Goal: Task Accomplishment & Management: Manage account settings

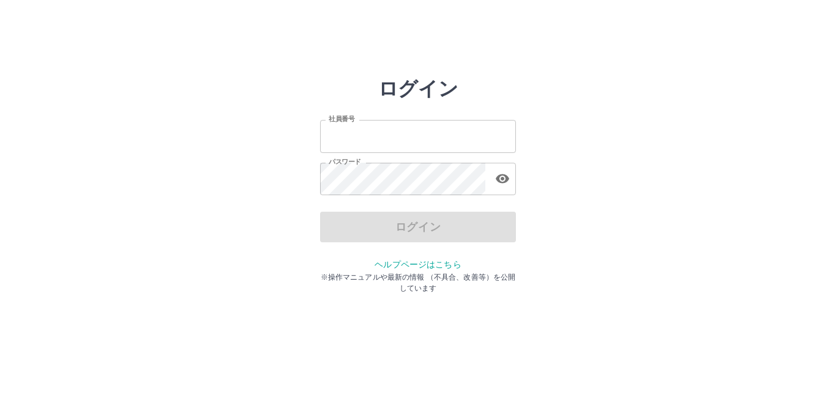
type input "*******"
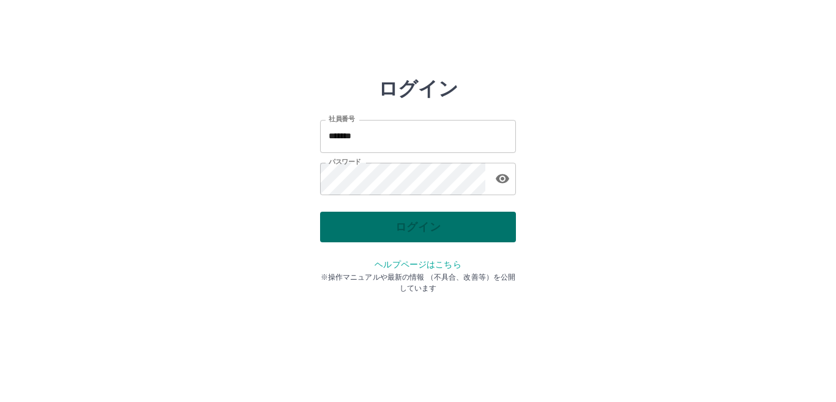
click at [367, 233] on div "ログイン" at bounding box center [418, 227] width 196 height 31
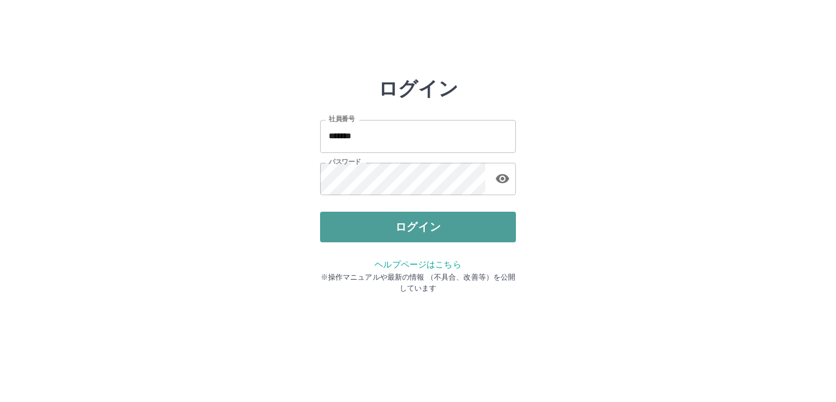
click at [367, 233] on button "ログイン" at bounding box center [418, 227] width 196 height 31
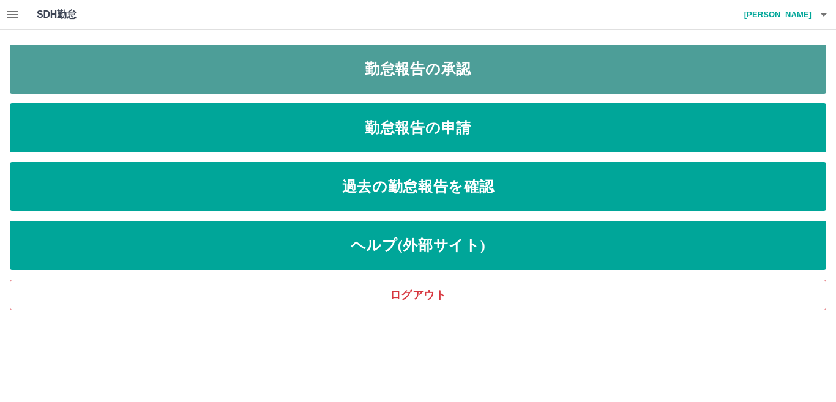
click at [449, 76] on link "勤怠報告の承認" at bounding box center [418, 69] width 817 height 49
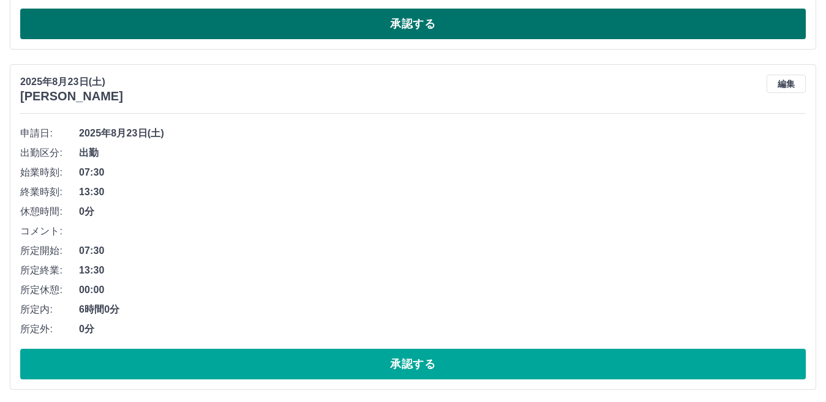
scroll to position [3277, 0]
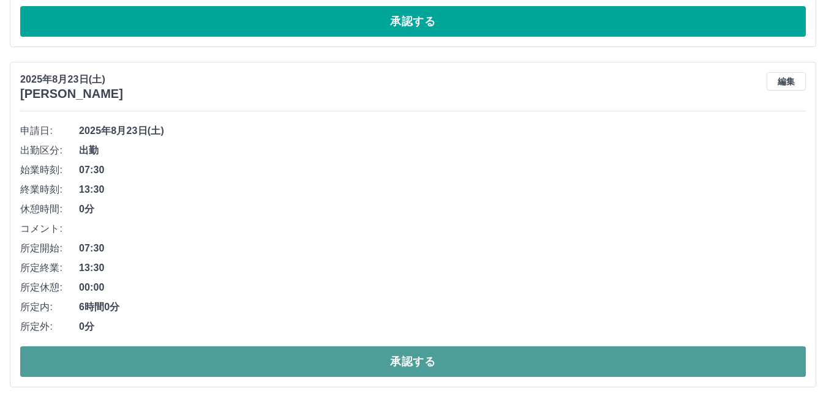
click at [358, 361] on button "承認する" at bounding box center [412, 362] width 785 height 31
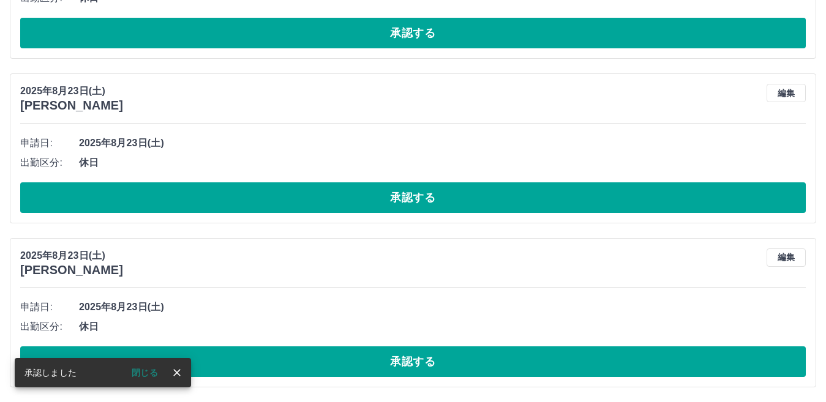
scroll to position [2937, 0]
click at [173, 372] on icon "close" at bounding box center [177, 373] width 12 height 12
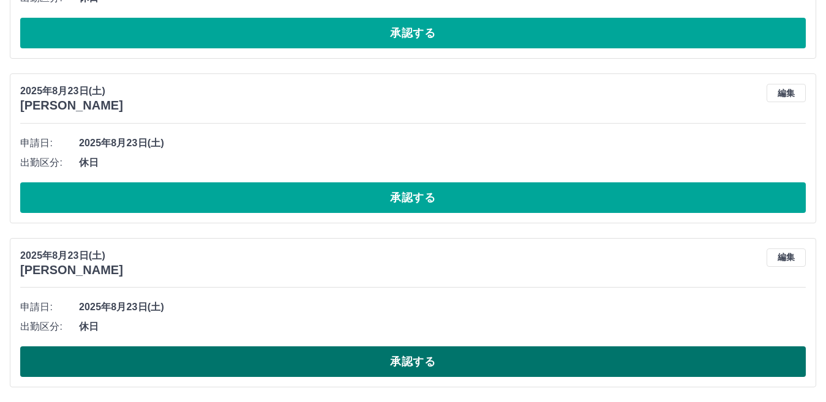
click at [361, 364] on button "承認する" at bounding box center [412, 362] width 785 height 31
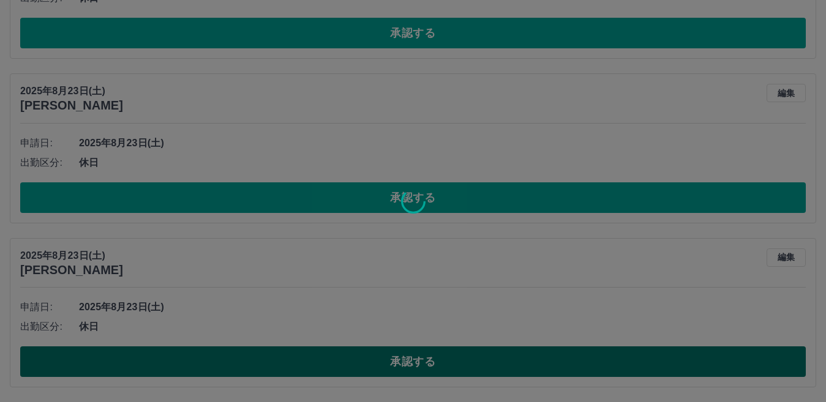
click at [361, 364] on div at bounding box center [413, 201] width 826 height 402
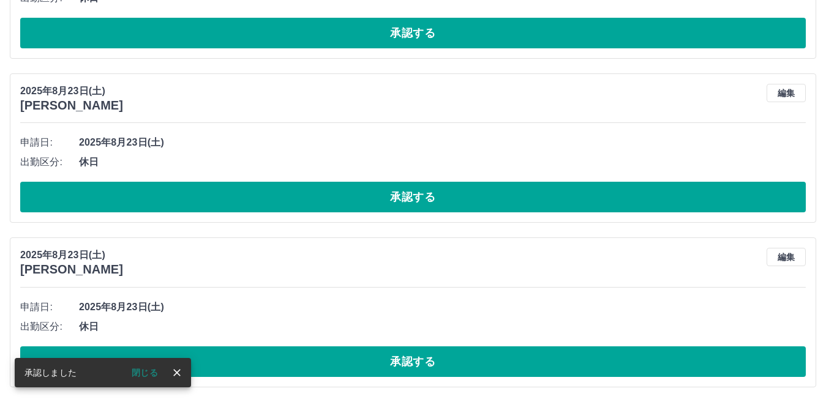
scroll to position [2773, 0]
click at [173, 371] on icon "close" at bounding box center [177, 373] width 12 height 12
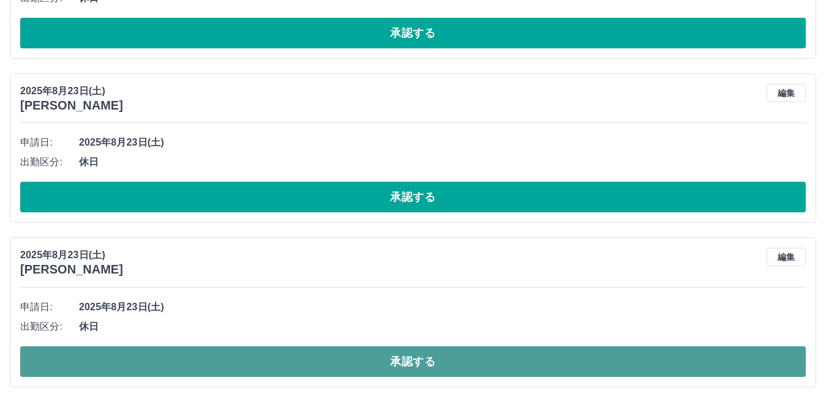
click at [391, 364] on button "承認する" at bounding box center [412, 362] width 785 height 31
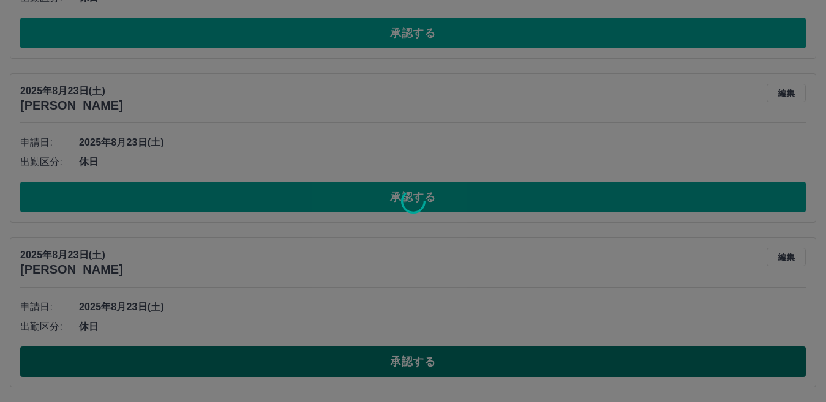
click at [391, 364] on div at bounding box center [413, 201] width 826 height 402
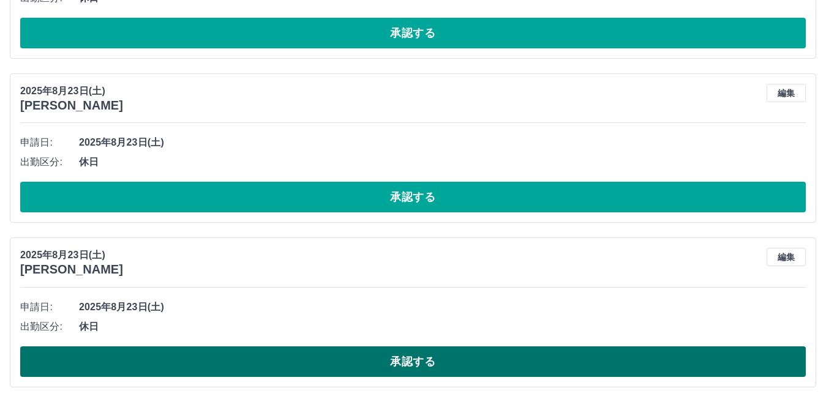
scroll to position [2608, 0]
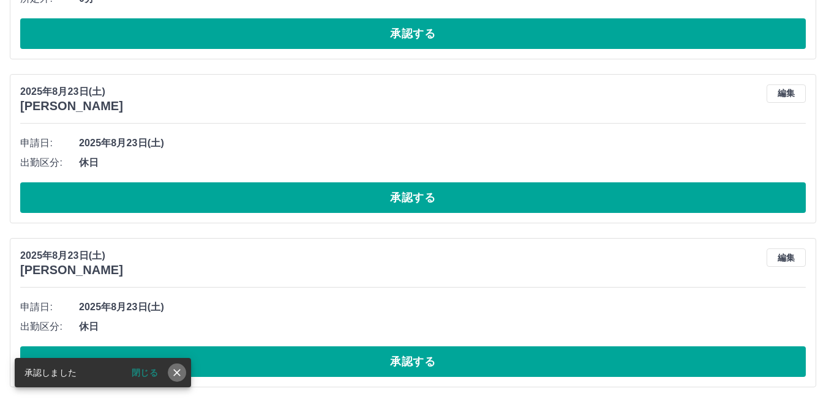
click at [176, 375] on icon "close" at bounding box center [176, 372] width 7 height 7
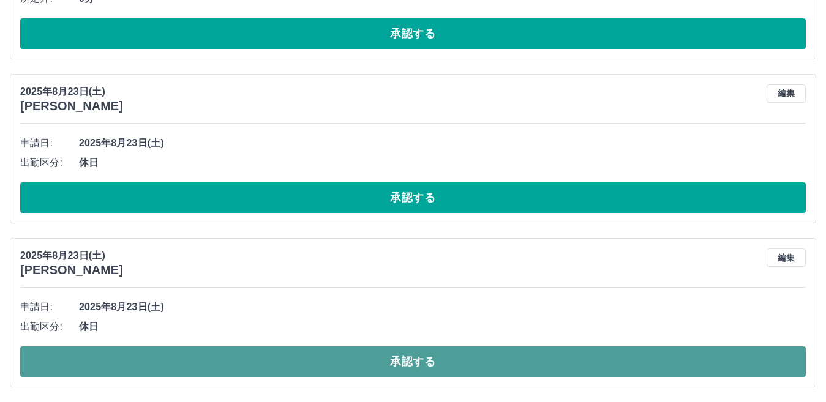
click at [348, 367] on button "承認する" at bounding box center [412, 362] width 785 height 31
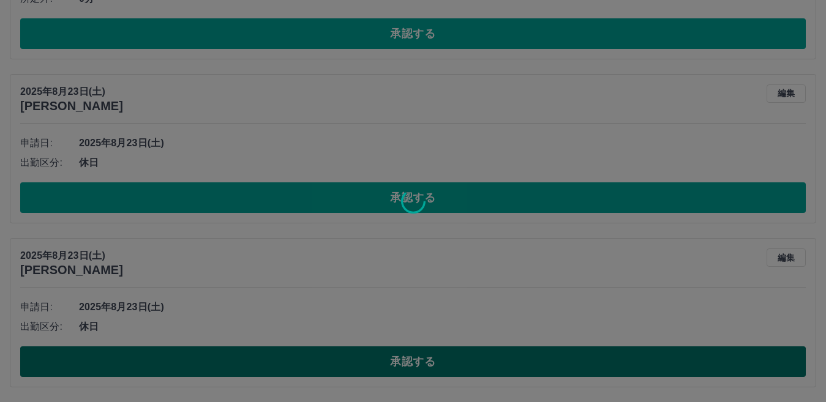
click at [348, 367] on div at bounding box center [413, 201] width 826 height 402
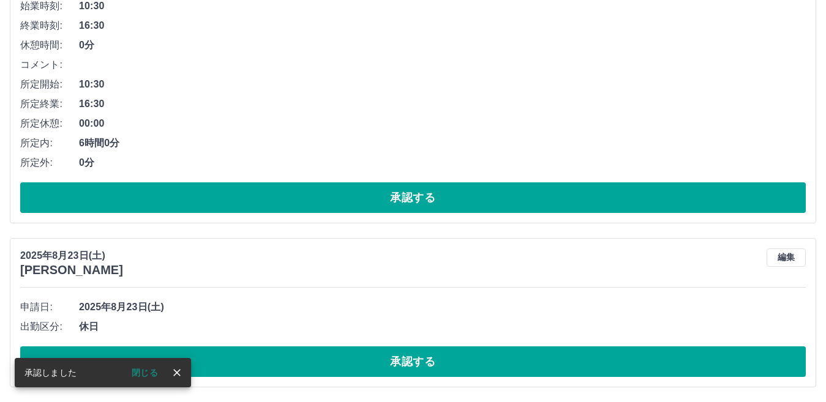
scroll to position [2444, 0]
click at [171, 375] on icon "close" at bounding box center [177, 373] width 12 height 12
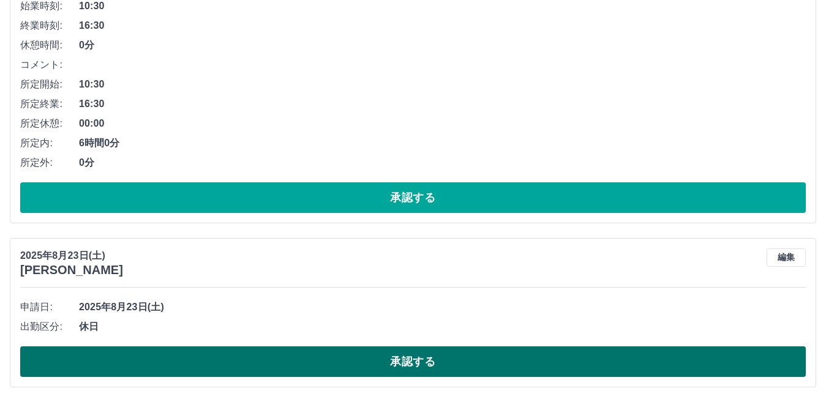
click at [403, 365] on button "承認する" at bounding box center [412, 362] width 785 height 31
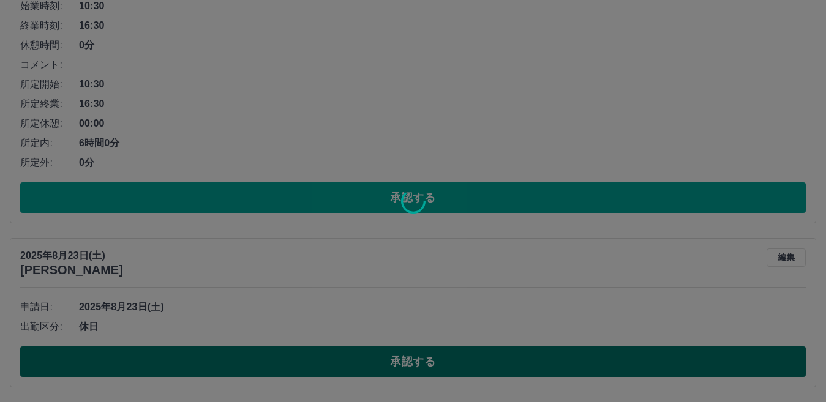
click at [403, 365] on div at bounding box center [413, 201] width 826 height 402
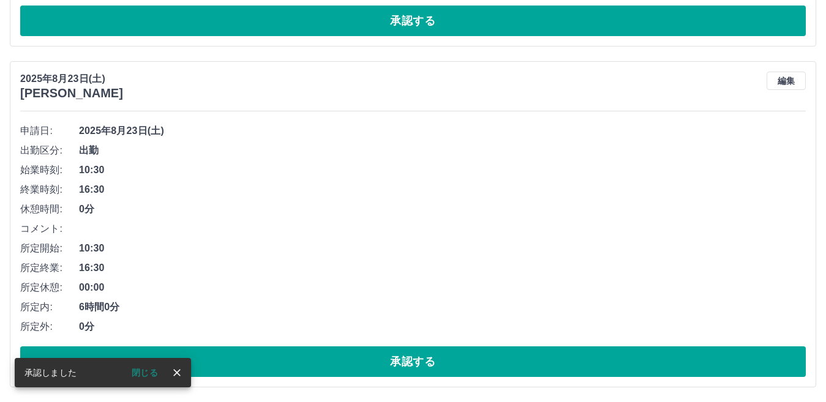
scroll to position [2280, 0]
click at [177, 375] on icon "close" at bounding box center [177, 373] width 12 height 12
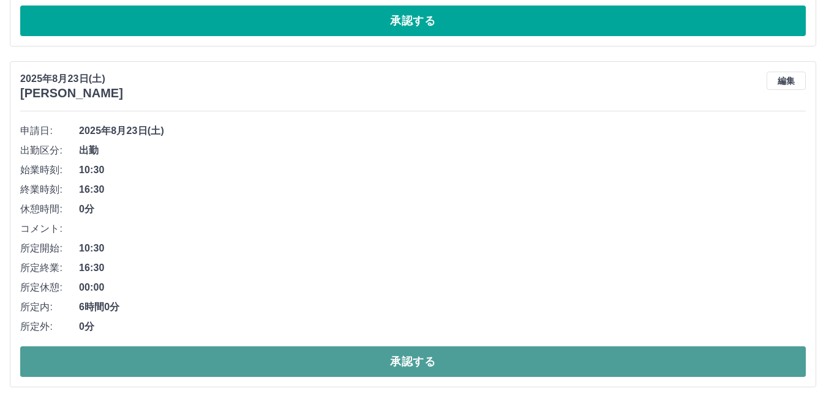
click at [385, 359] on button "承認する" at bounding box center [412, 362] width 785 height 31
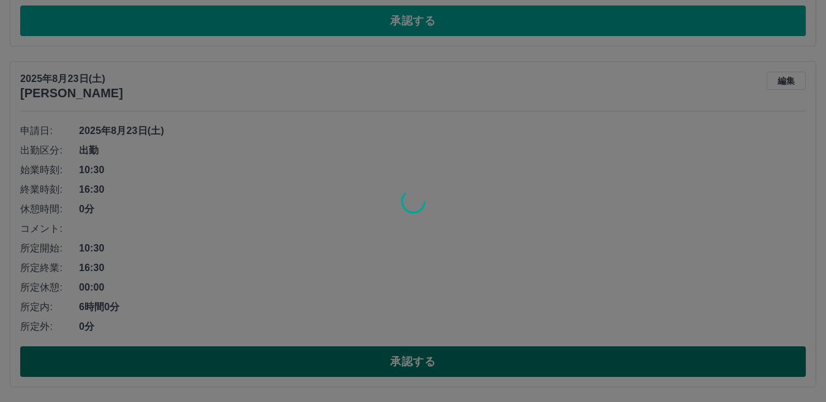
click at [385, 359] on div at bounding box center [413, 201] width 826 height 402
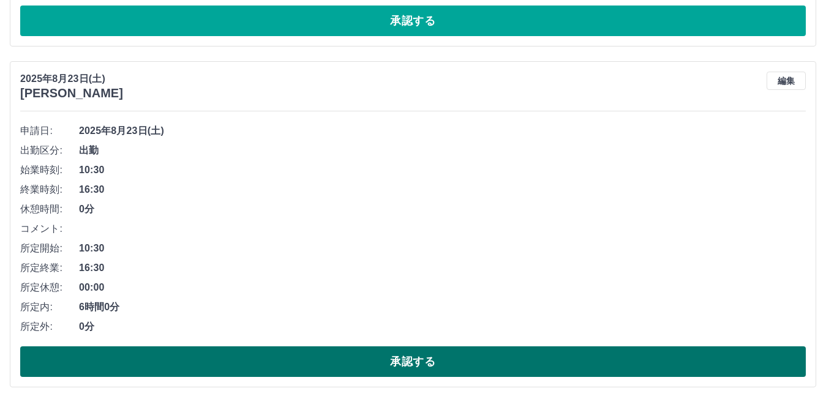
scroll to position [1939, 0]
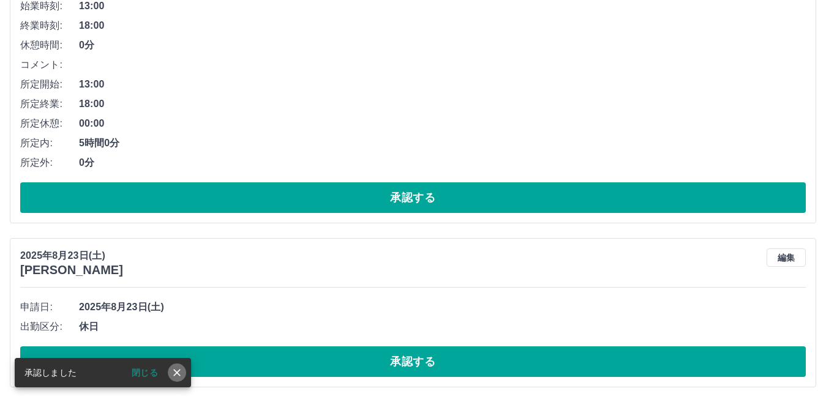
click at [174, 372] on icon "close" at bounding box center [177, 373] width 12 height 12
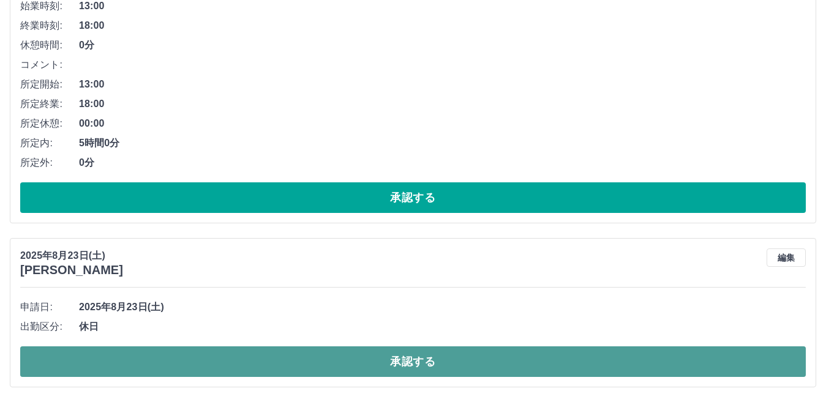
click at [373, 364] on button "承認する" at bounding box center [412, 362] width 785 height 31
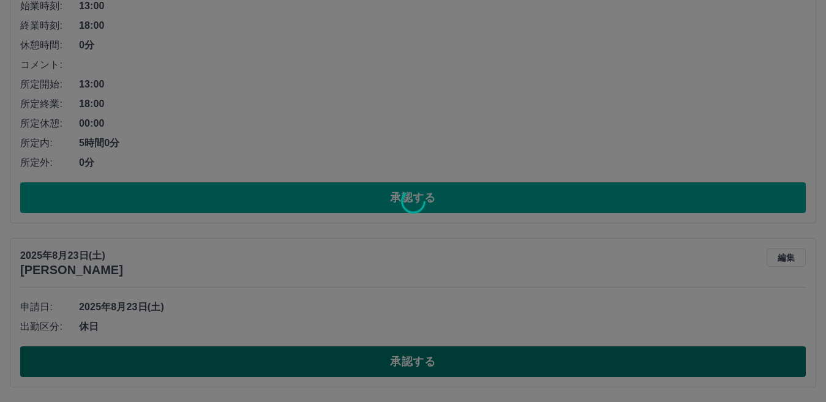
click at [373, 364] on div at bounding box center [413, 201] width 826 height 402
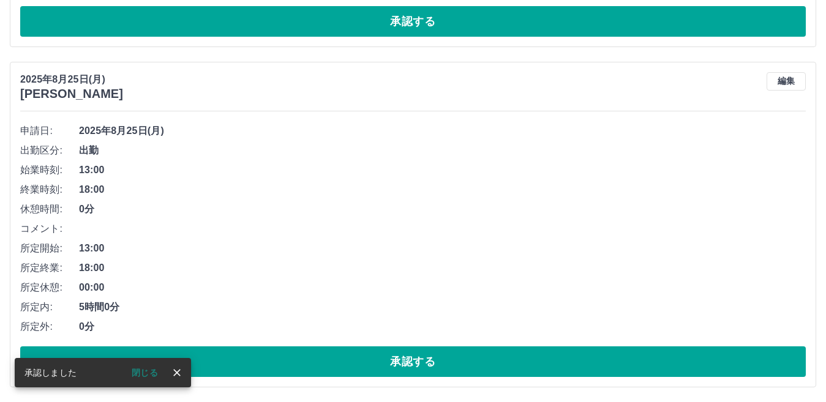
scroll to position [1775, 0]
click at [176, 370] on icon "close" at bounding box center [177, 373] width 12 height 12
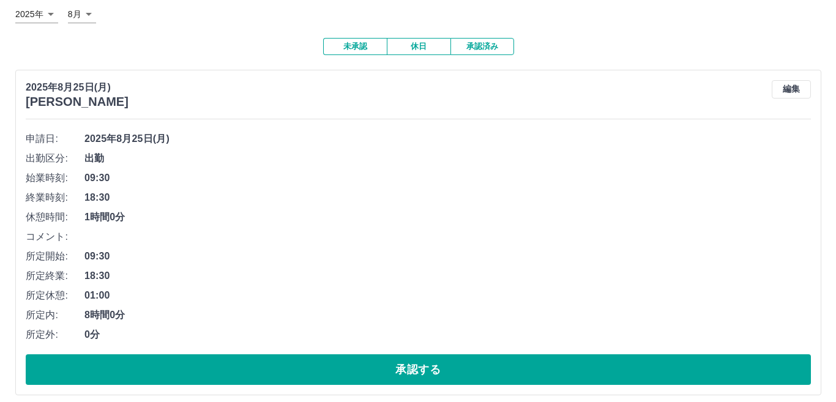
scroll to position [0, 0]
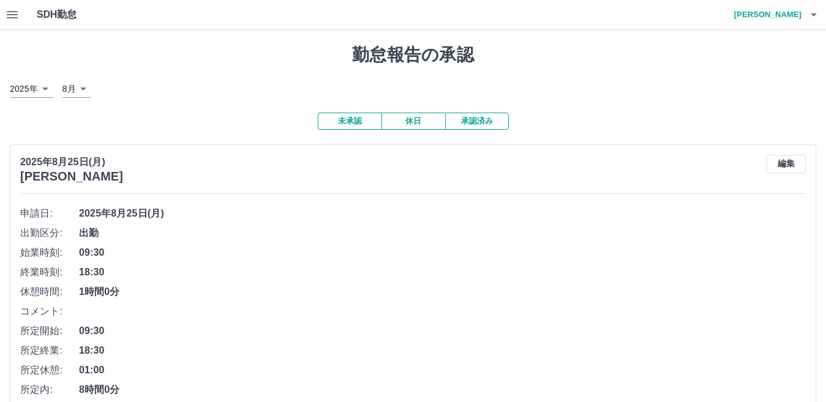
click at [816, 15] on icon "button" at bounding box center [813, 14] width 15 height 15
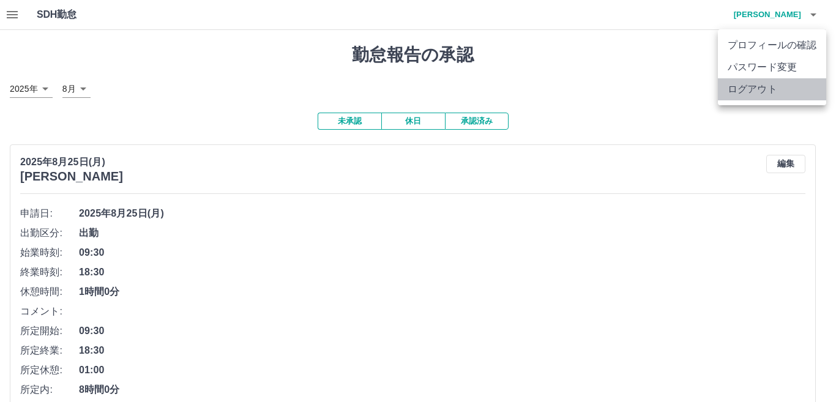
click at [751, 88] on li "ログアウト" at bounding box center [772, 89] width 108 height 22
